Goal: Information Seeking & Learning: Learn about a topic

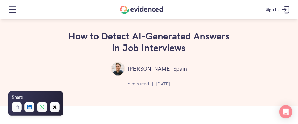
scroll to position [19, 0]
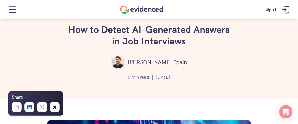
click at [121, 33] on h1 "How to Detect AI-Generated Answers in Job Interviews" at bounding box center [149, 35] width 165 height 23
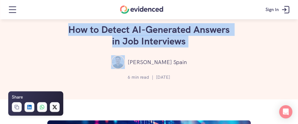
click at [121, 33] on h1 "How to Detect AI-Generated Answers in Job Interviews" at bounding box center [149, 35] width 165 height 23
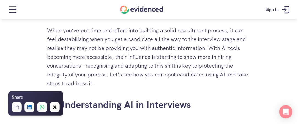
scroll to position [233, 0]
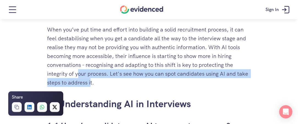
drag, startPoint x: 78, startPoint y: 75, endPoint x: 91, endPoint y: 88, distance: 18.5
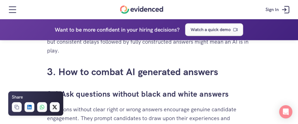
click at [91, 88] on div "When you’ve put time and effort into building a solid recruitment process, it c…" at bounding box center [149, 87] width 204 height 1702
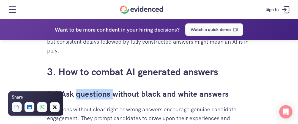
click at [91, 88] on div "When you’ve put time and effort into building a solid recruitment process, it c…" at bounding box center [149, 87] width 204 height 1702
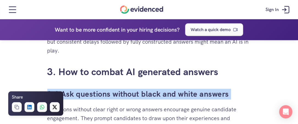
click at [91, 88] on div "When you’ve put time and effort into building a solid recruitment process, it c…" at bounding box center [149, 87] width 204 height 1702
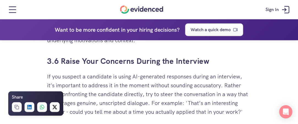
scroll to position [1575, 0]
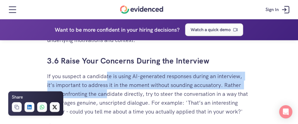
drag, startPoint x: 107, startPoint y: 69, endPoint x: 109, endPoint y: 97, distance: 27.6
click at [109, 97] on p "If you suspect a candidate is using AI-generated responses during an interview,…" at bounding box center [149, 94] width 204 height 44
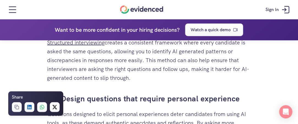
click at [109, 97] on link "3.5 Design questions that require personal experience" at bounding box center [143, 98] width 193 height 10
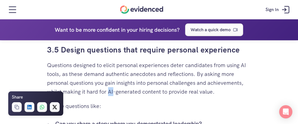
click at [126, 61] on p "Questions designed to elicit personal experiences deter candidates from using A…" at bounding box center [149, 78] width 204 height 35
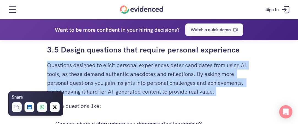
click at [126, 61] on p "Questions designed to elicit personal experiences deter candidates from using A…" at bounding box center [149, 78] width 204 height 35
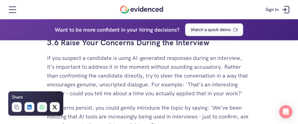
scroll to position [1593, 0]
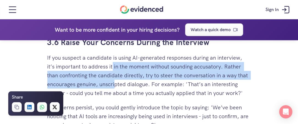
drag, startPoint x: 113, startPoint y: 70, endPoint x: 117, endPoint y: 89, distance: 19.3
click at [117, 89] on p "If you suspect a candidate is using AI-generated responses during an interview,…" at bounding box center [149, 75] width 204 height 44
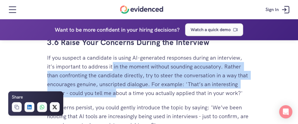
click at [117, 89] on p "If you suspect a candidate is using AI-generated responses during an interview,…" at bounding box center [149, 75] width 204 height 44
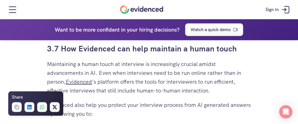
scroll to position [1714, 0]
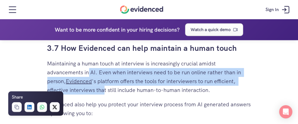
drag, startPoint x: 88, startPoint y: 75, endPoint x: 105, endPoint y: 102, distance: 32.2
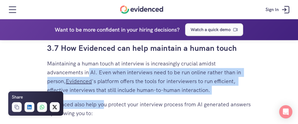
click at [105, 102] on p "Evidenced also help you protect your interview process from AI generated answer…" at bounding box center [149, 109] width 204 height 18
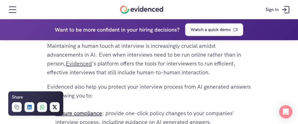
scroll to position [1738, 0]
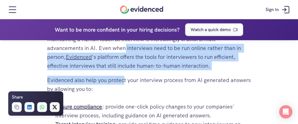
drag, startPoint x: 125, startPoint y: 51, endPoint x: 124, endPoint y: 77, distance: 26.2
click at [124, 77] on p "Evidenced also help you protect your interview process from AI generated answer…" at bounding box center [149, 85] width 204 height 18
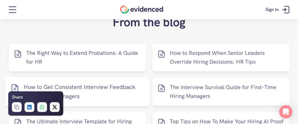
scroll to position [2292, 0]
